Goal: Task Accomplishment & Management: Use online tool/utility

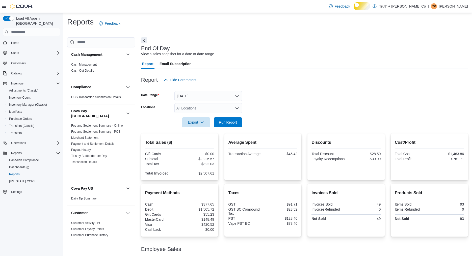
scroll to position [515, 0]
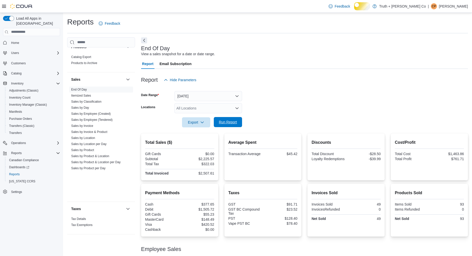
click at [224, 125] on span "Run Report" at bounding box center [228, 122] width 18 height 5
click at [228, 125] on span "Run Report" at bounding box center [228, 122] width 18 height 5
click at [231, 125] on span "Run Report" at bounding box center [228, 122] width 18 height 5
click at [225, 125] on span "Run Report" at bounding box center [228, 122] width 18 height 5
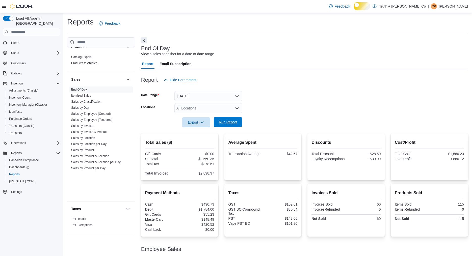
click at [231, 125] on span "Run Report" at bounding box center [228, 122] width 18 height 5
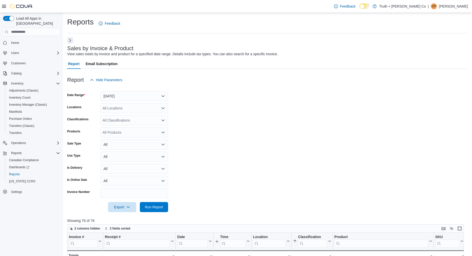
scroll to position [190, 0]
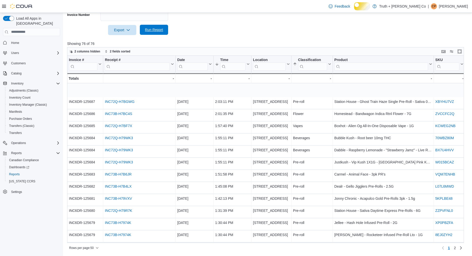
click at [149, 27] on span "Run Report" at bounding box center [154, 29] width 18 height 5
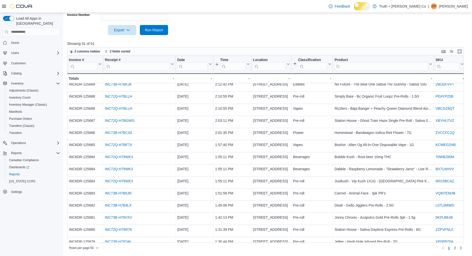
scroll to position [164, 0]
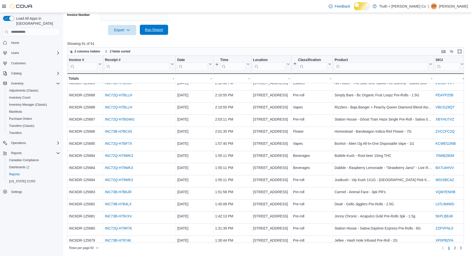
click at [157, 29] on span "Run Report" at bounding box center [154, 29] width 18 height 5
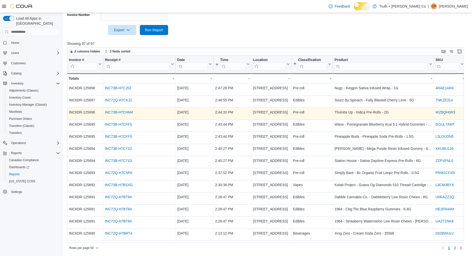
scroll to position [36, 0]
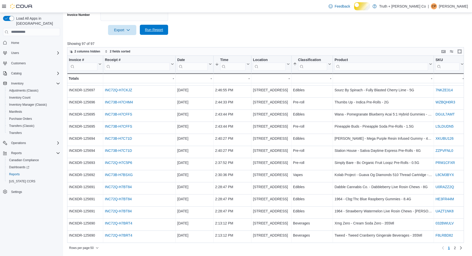
click at [156, 29] on span "Run Report" at bounding box center [154, 29] width 18 height 5
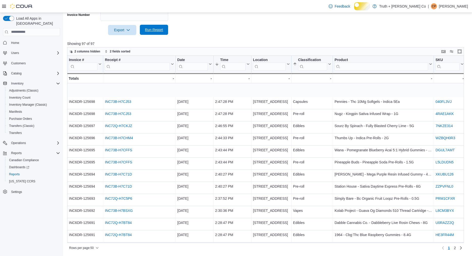
click at [152, 25] on span "Run Report" at bounding box center [154, 30] width 22 height 10
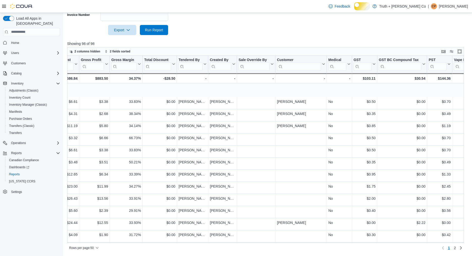
scroll to position [0, 618]
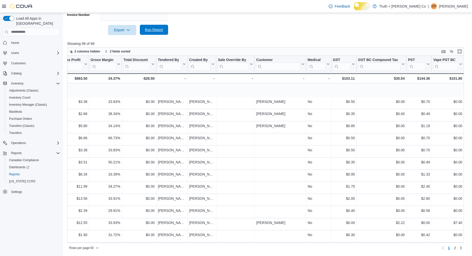
click at [154, 27] on span "Run Report" at bounding box center [154, 29] width 18 height 5
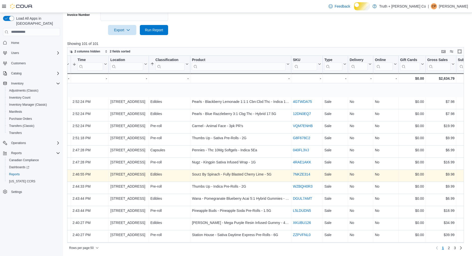
scroll to position [0, 143]
